Goal: Information Seeking & Learning: Learn about a topic

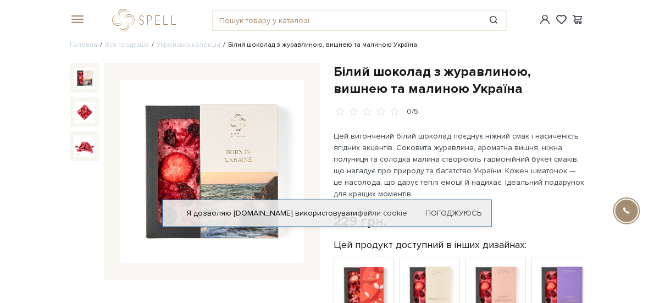
click at [206, 167] on div at bounding box center [212, 171] width 217 height 217
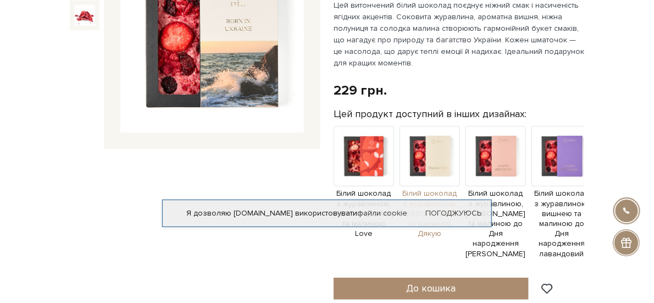
scroll to position [122, 0]
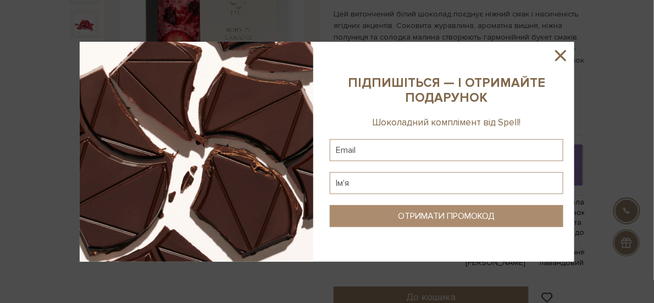
click at [559, 42] on sys-column-static at bounding box center [447, 152] width 256 height 220
click at [559, 51] on icon at bounding box center [561, 55] width 19 height 19
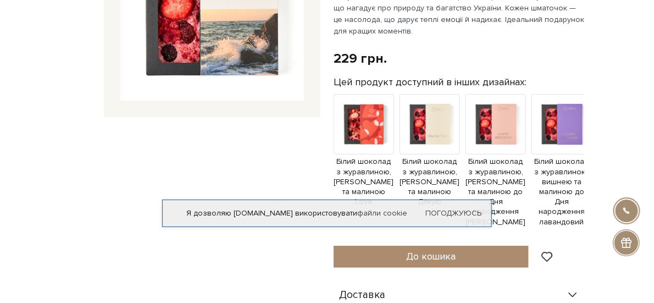
scroll to position [183, 0]
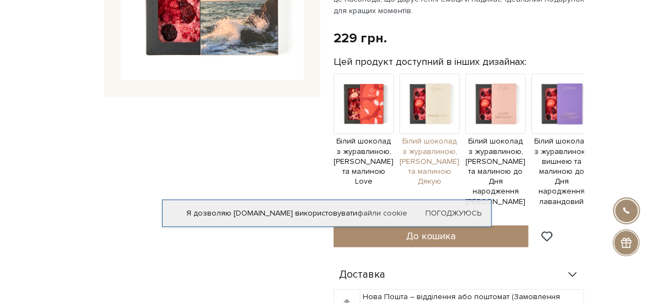
click at [422, 134] on img at bounding box center [430, 104] width 60 height 60
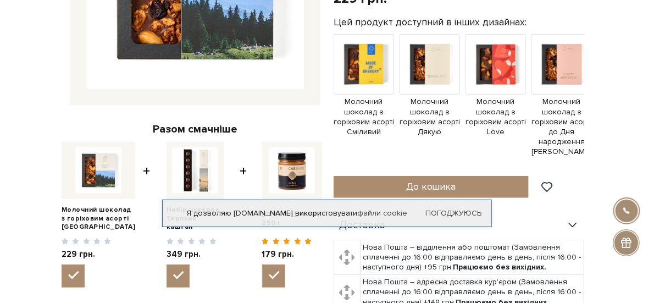
scroll to position [183, 0]
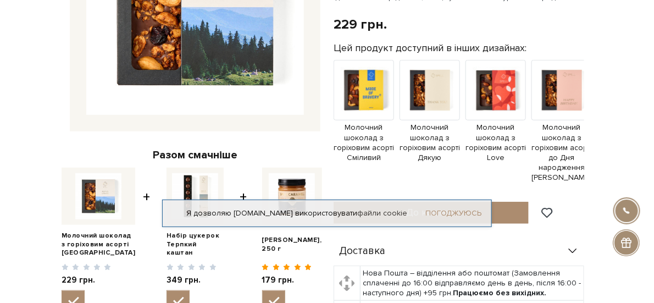
click at [426, 214] on link "Погоджуюсь" at bounding box center [454, 213] width 56 height 10
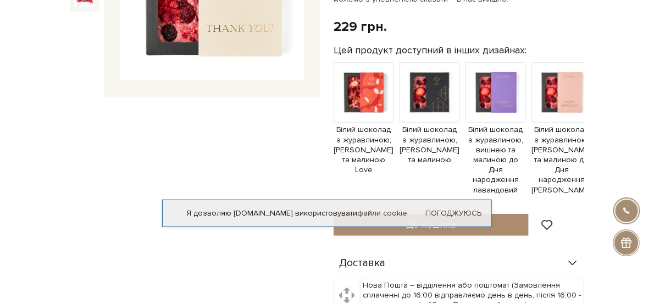
click at [180, 237] on div "Білий шоколад з журавлиною, вишнею та малиною Дякую 0/5" at bounding box center [195, 197] width 264 height 635
click at [357, 123] on img at bounding box center [364, 92] width 60 height 60
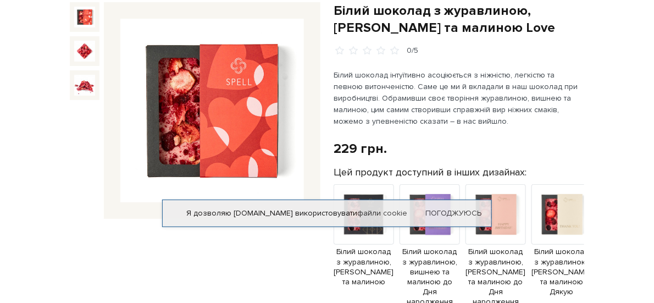
scroll to position [61, 0]
